Goal: Transaction & Acquisition: Download file/media

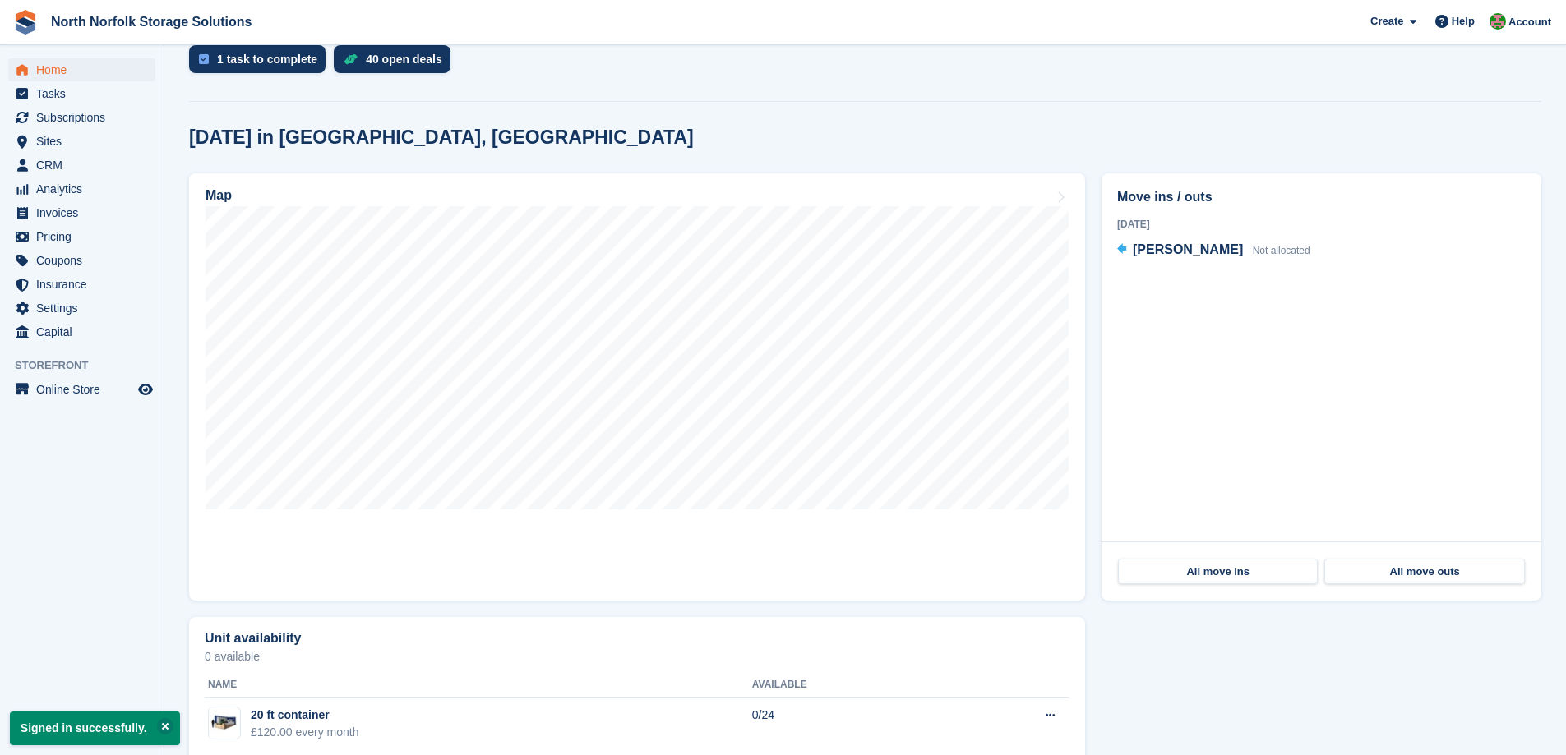
scroll to position [394, 0]
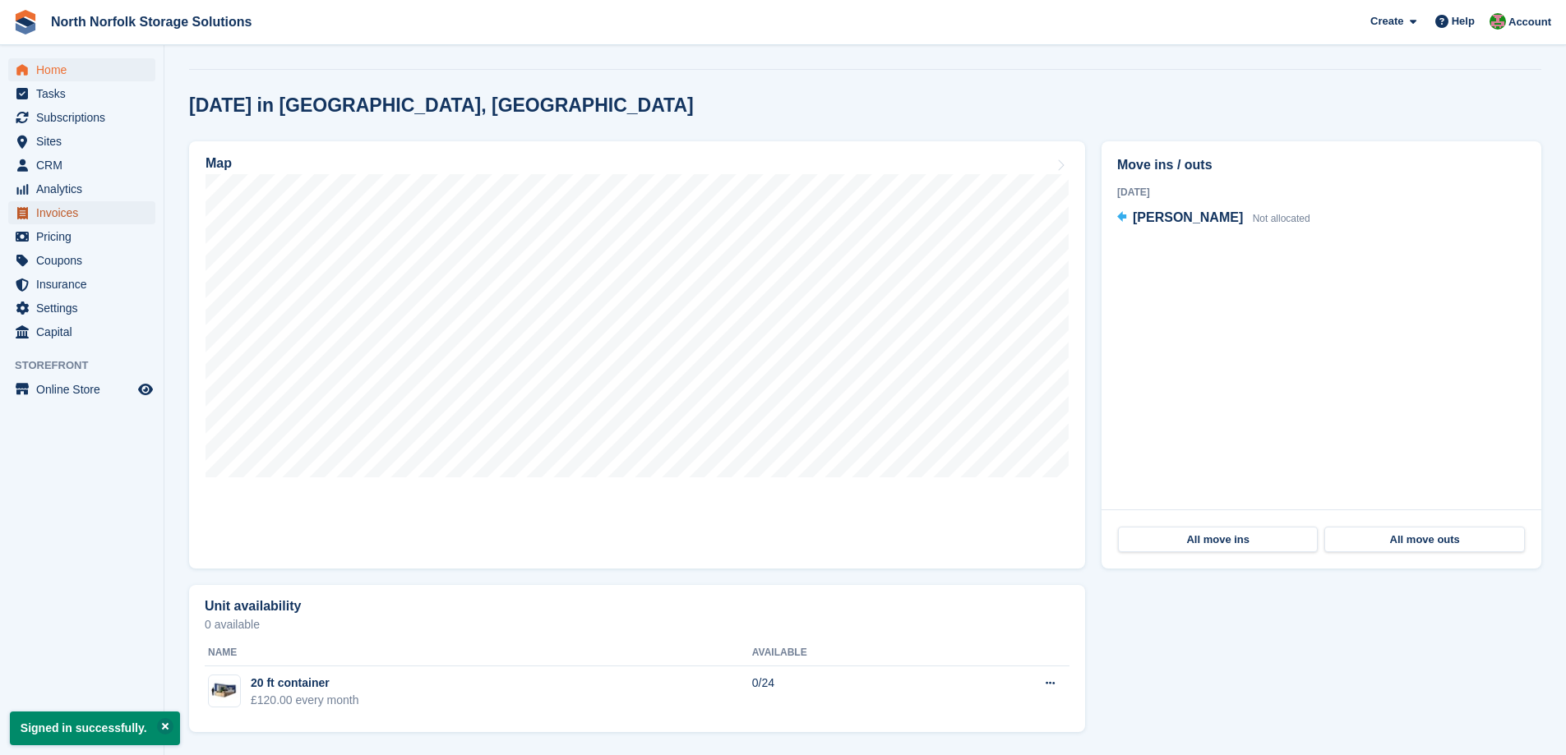
click at [44, 210] on span "Invoices" at bounding box center [85, 212] width 99 height 23
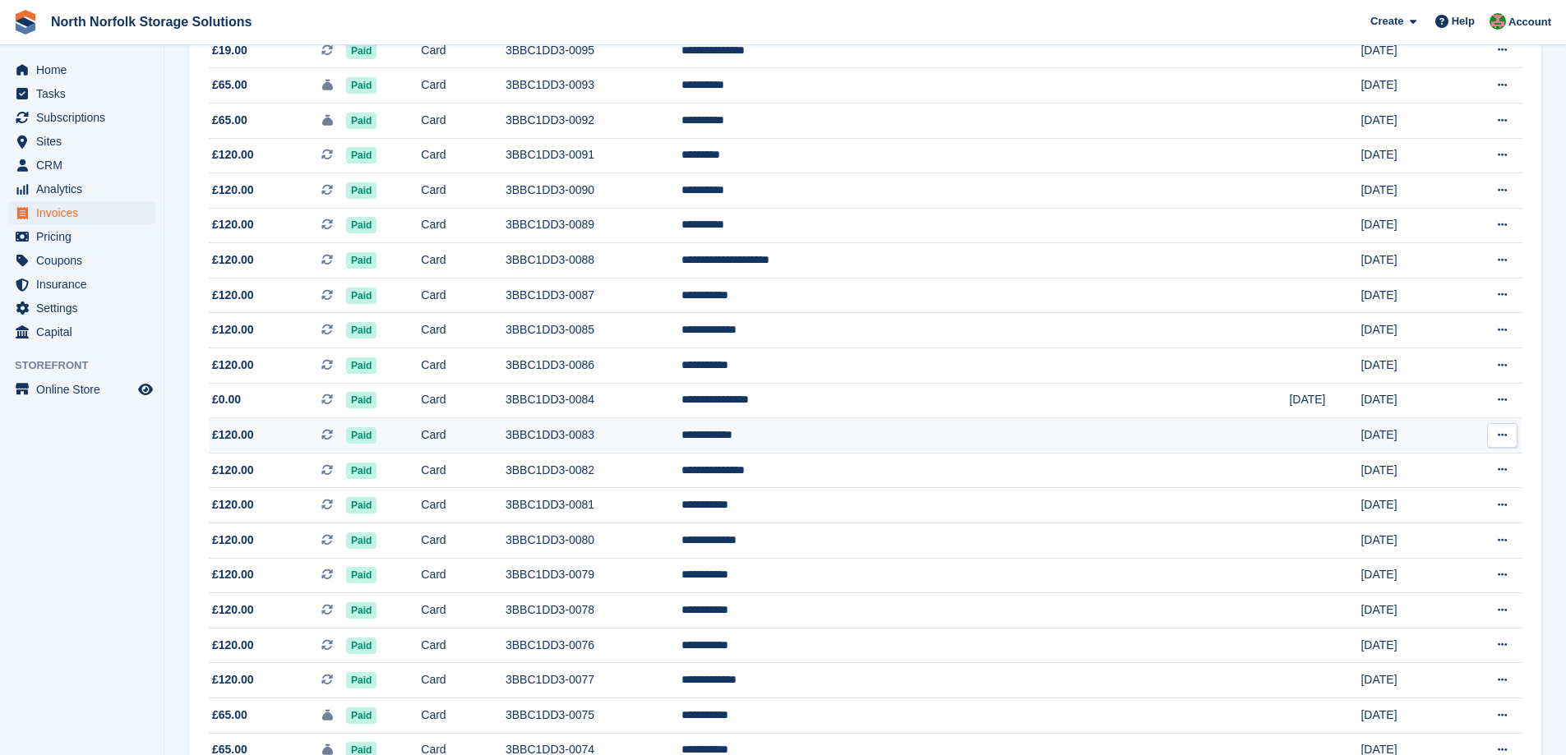
scroll to position [1352, 0]
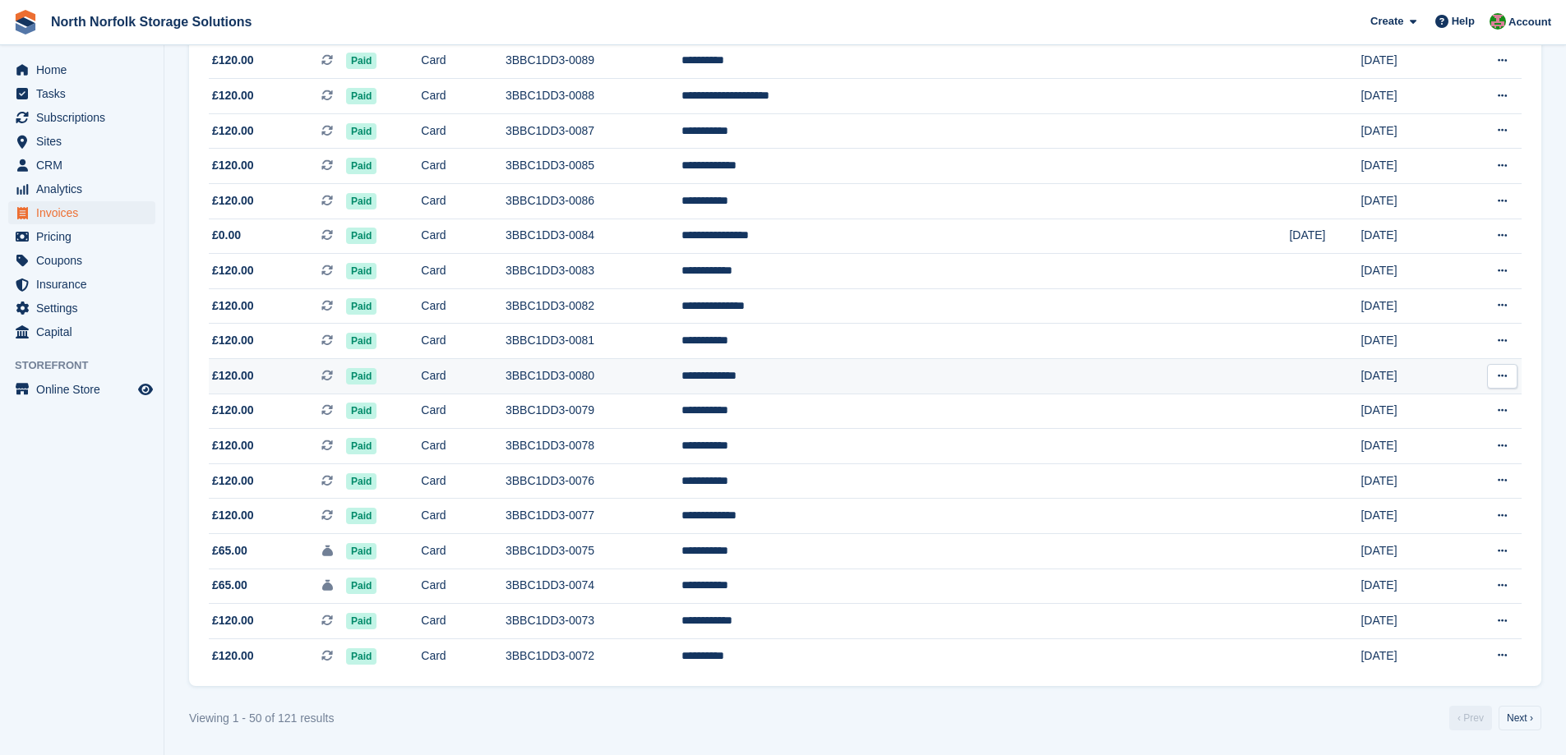
click at [1500, 379] on icon at bounding box center [1501, 376] width 9 height 11
click at [1439, 408] on p "Download PDF" at bounding box center [1438, 408] width 143 height 21
click at [1418, 437] on p "View on Stripe" at bounding box center [1438, 432] width 143 height 26
